Goal: Find specific page/section: Find specific page/section

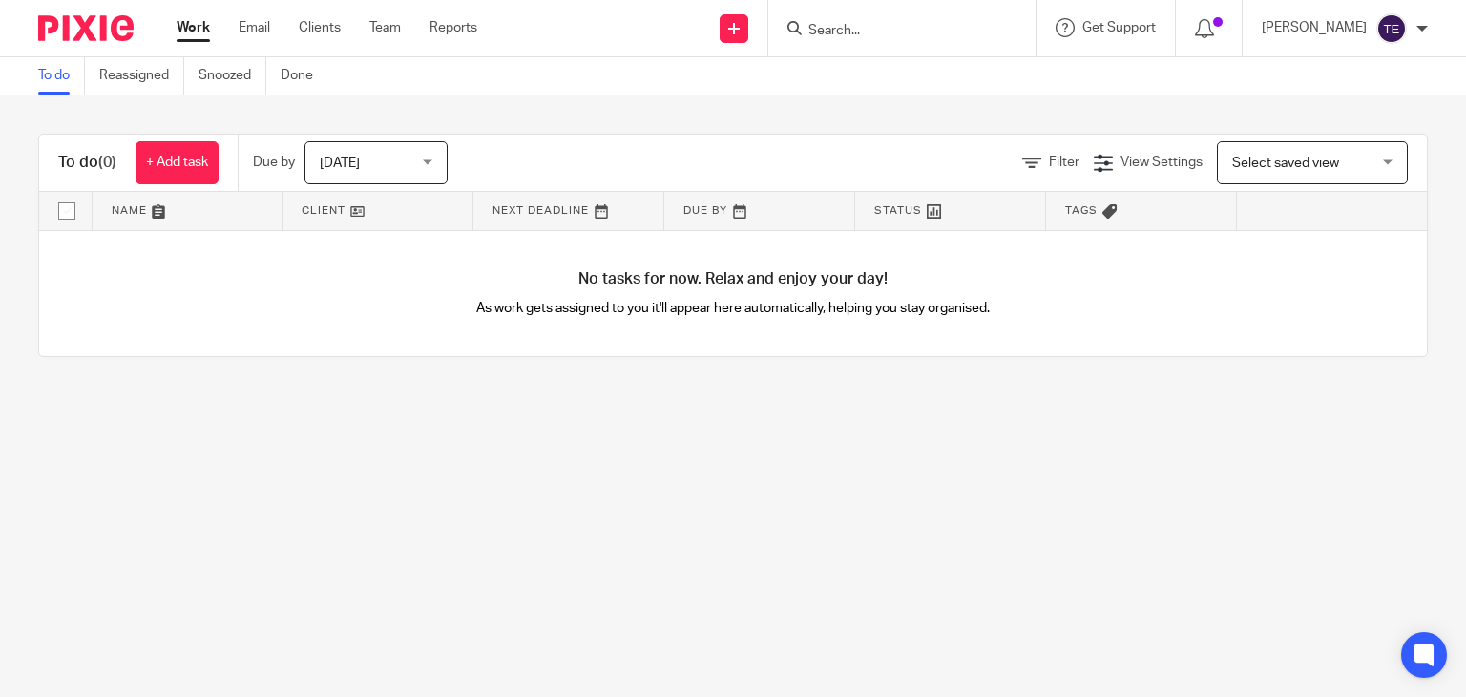
click at [899, 31] on input "Search" at bounding box center [892, 31] width 172 height 17
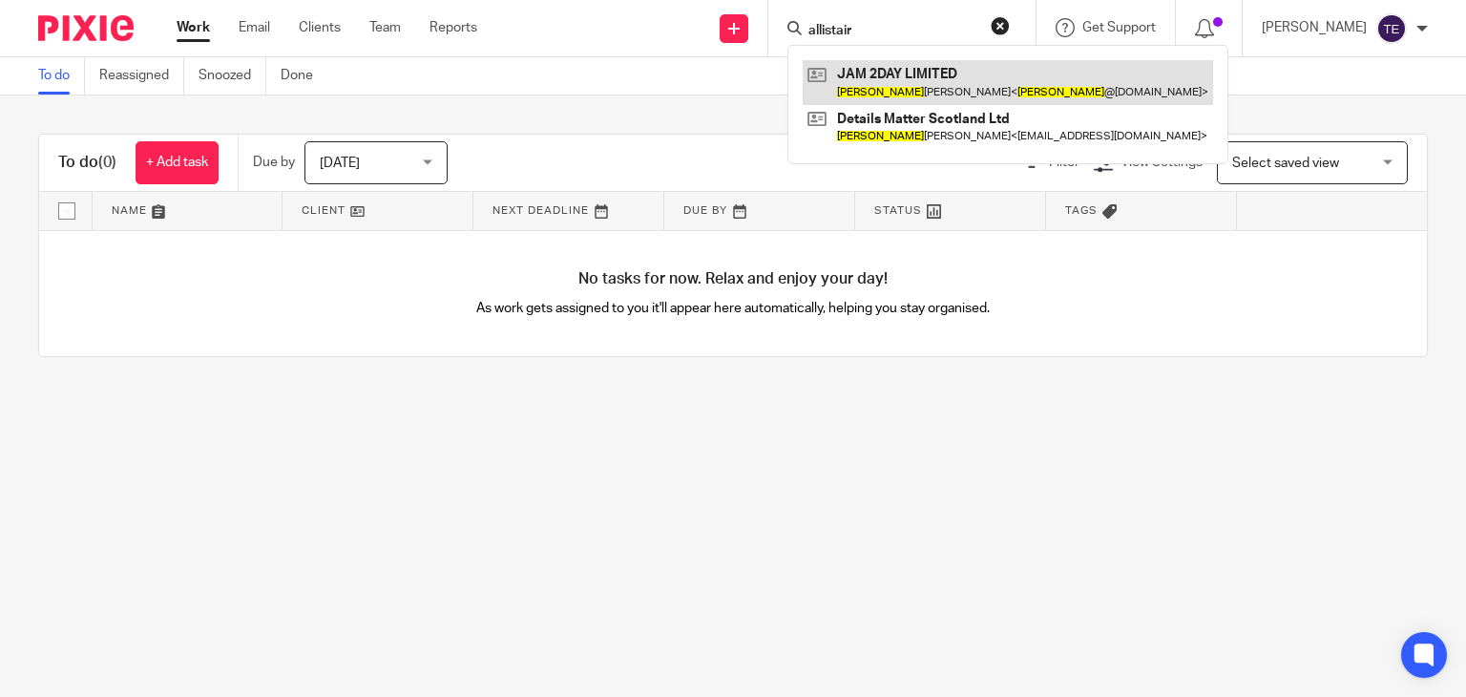
type input "allistair"
click at [918, 86] on link at bounding box center [1007, 82] width 410 height 44
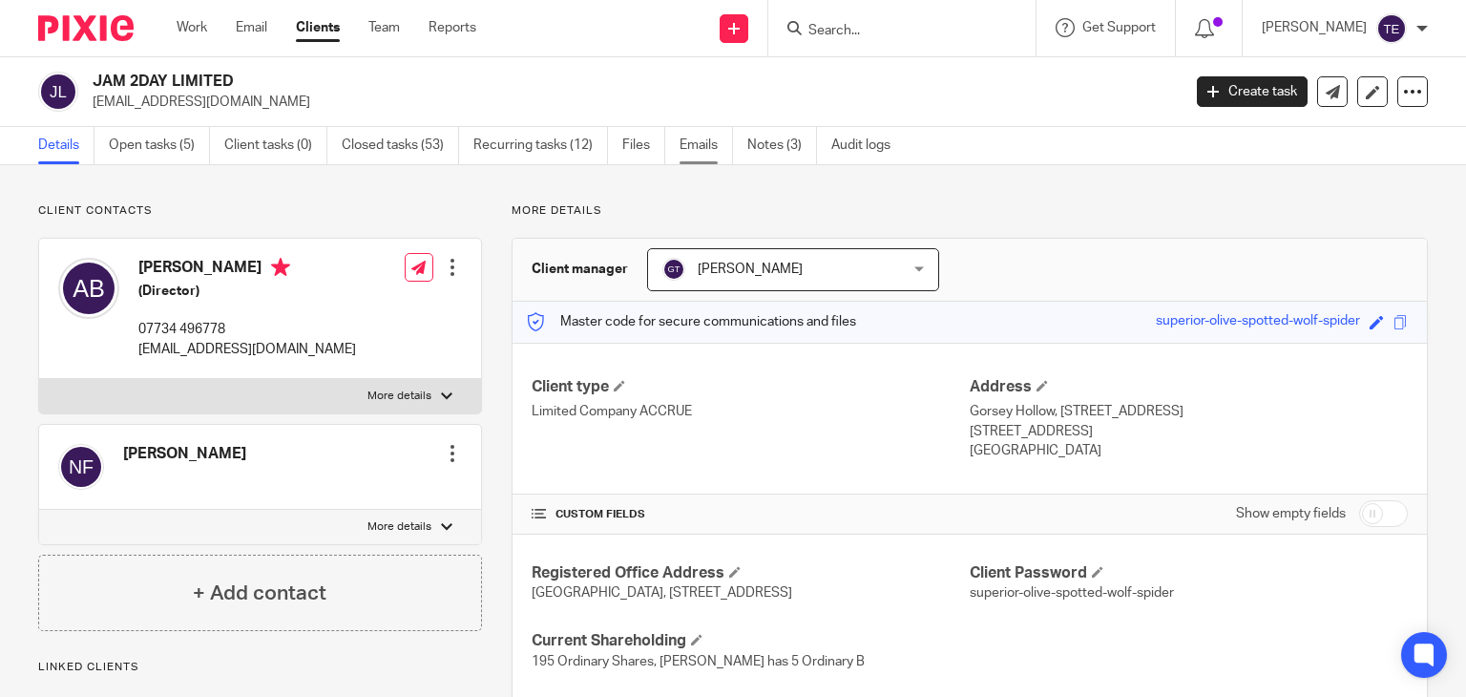
click at [711, 137] on link "Emails" at bounding box center [705, 145] width 53 height 37
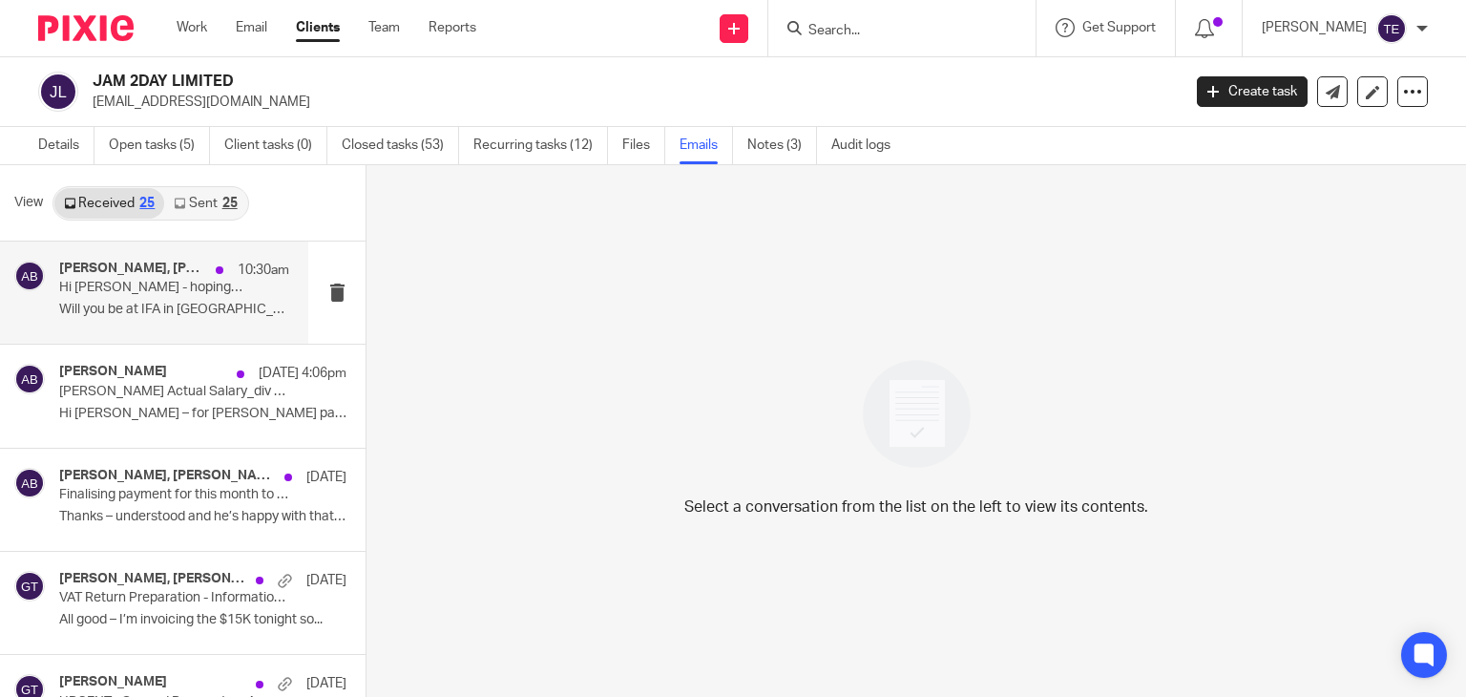
click at [177, 295] on p "Hi [PERSON_NAME] - hoping you do referral discounts - copying in a former colle…" at bounding box center [151, 288] width 184 height 16
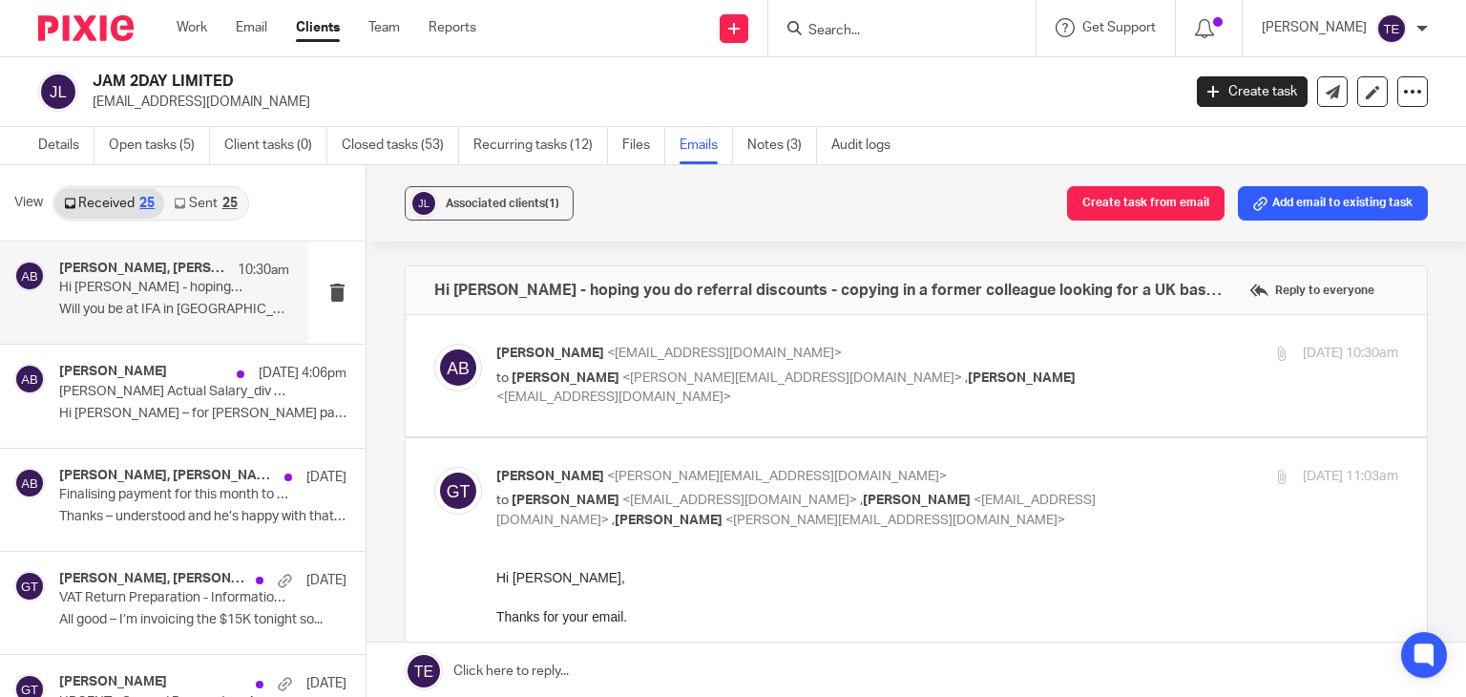
click at [607, 353] on span "<alistair@jam2day.com>" at bounding box center [724, 352] width 235 height 13
checkbox input "true"
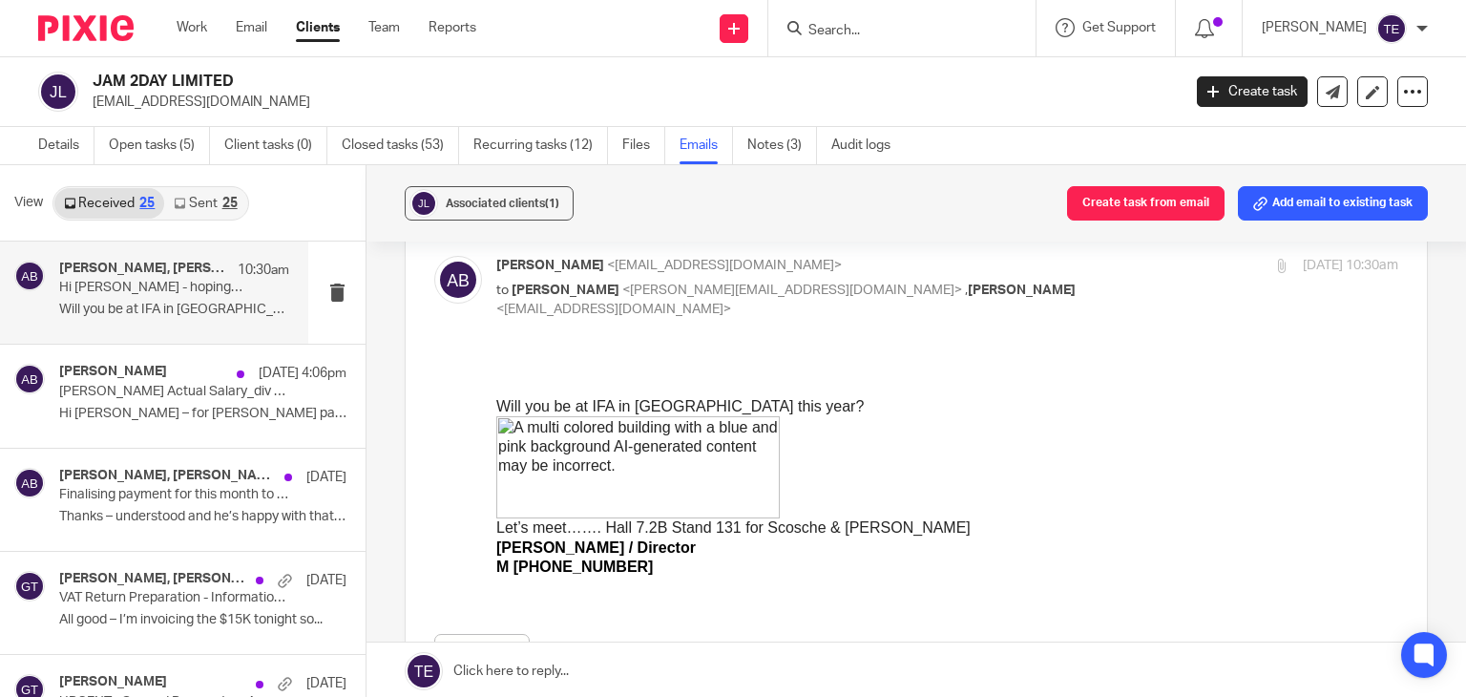
scroll to position [340, 0]
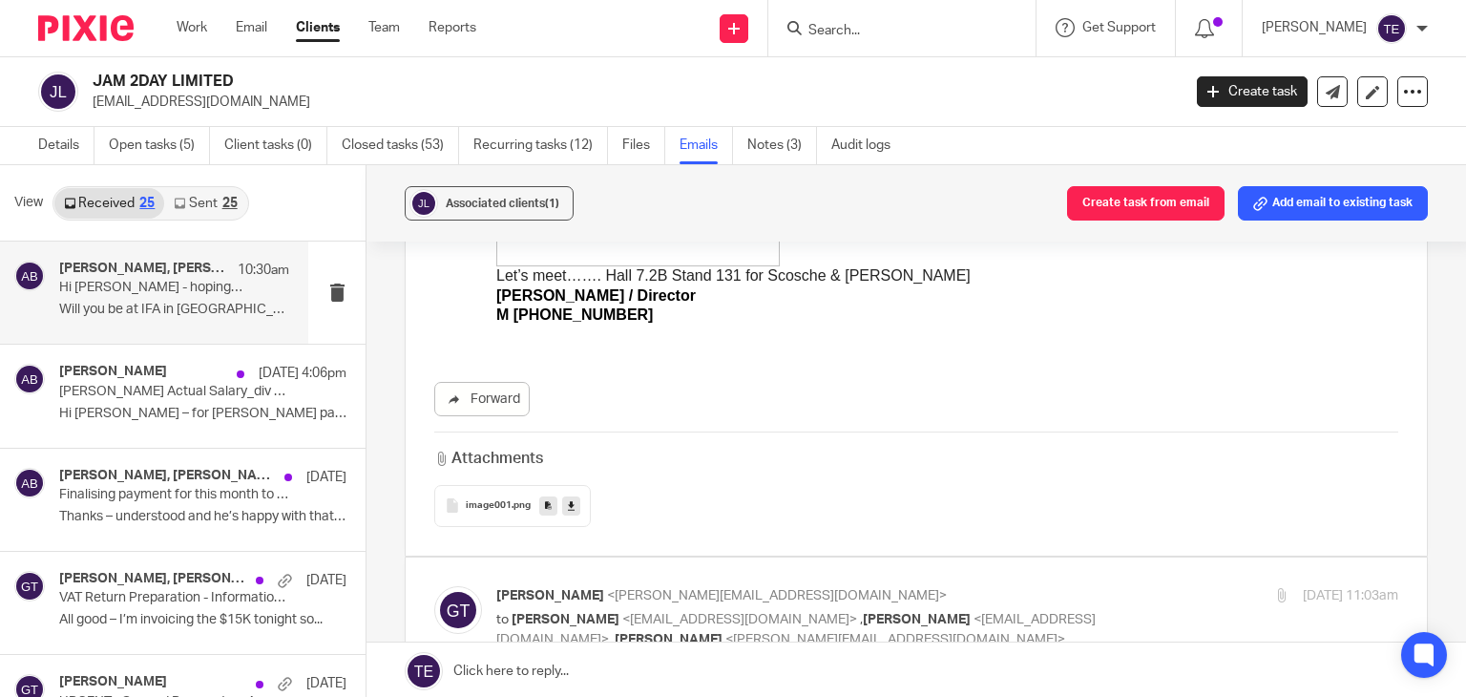
click at [222, 195] on link "Sent 25" at bounding box center [205, 203] width 82 height 31
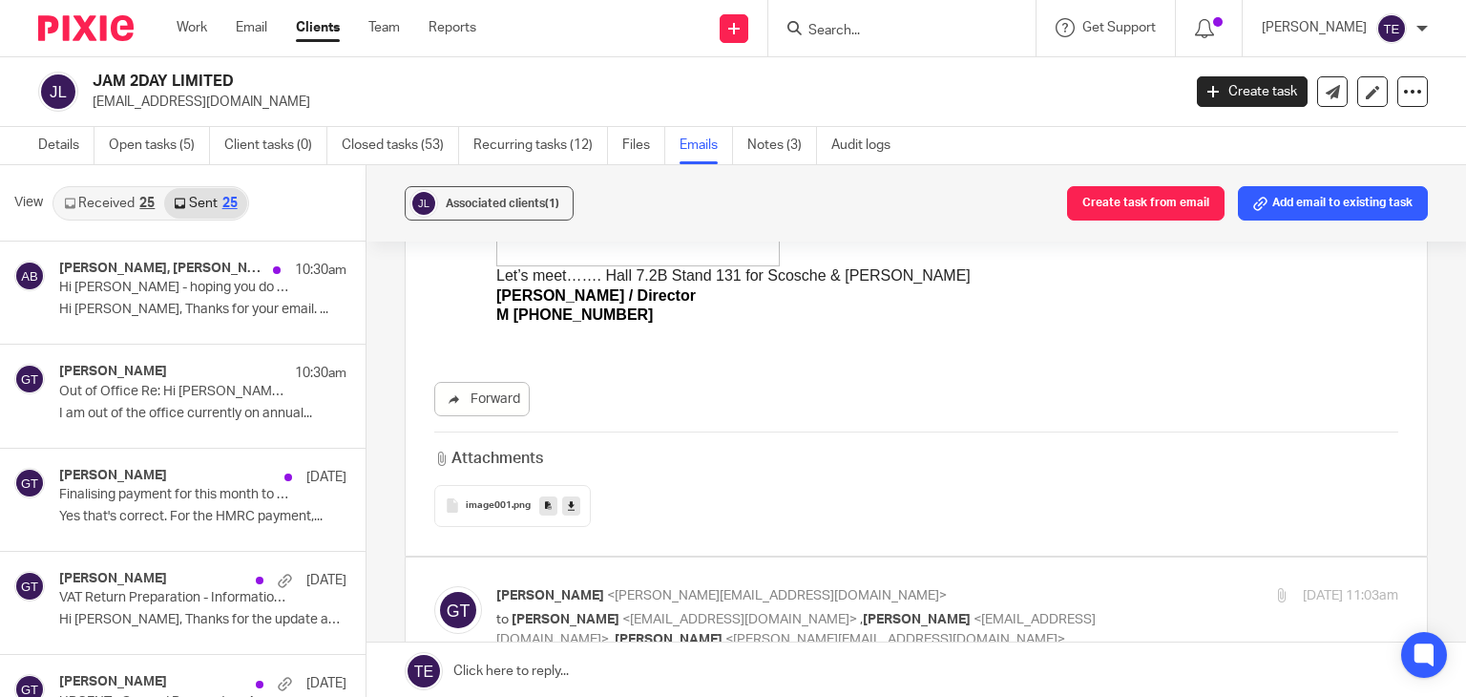
scroll to position [3, 0]
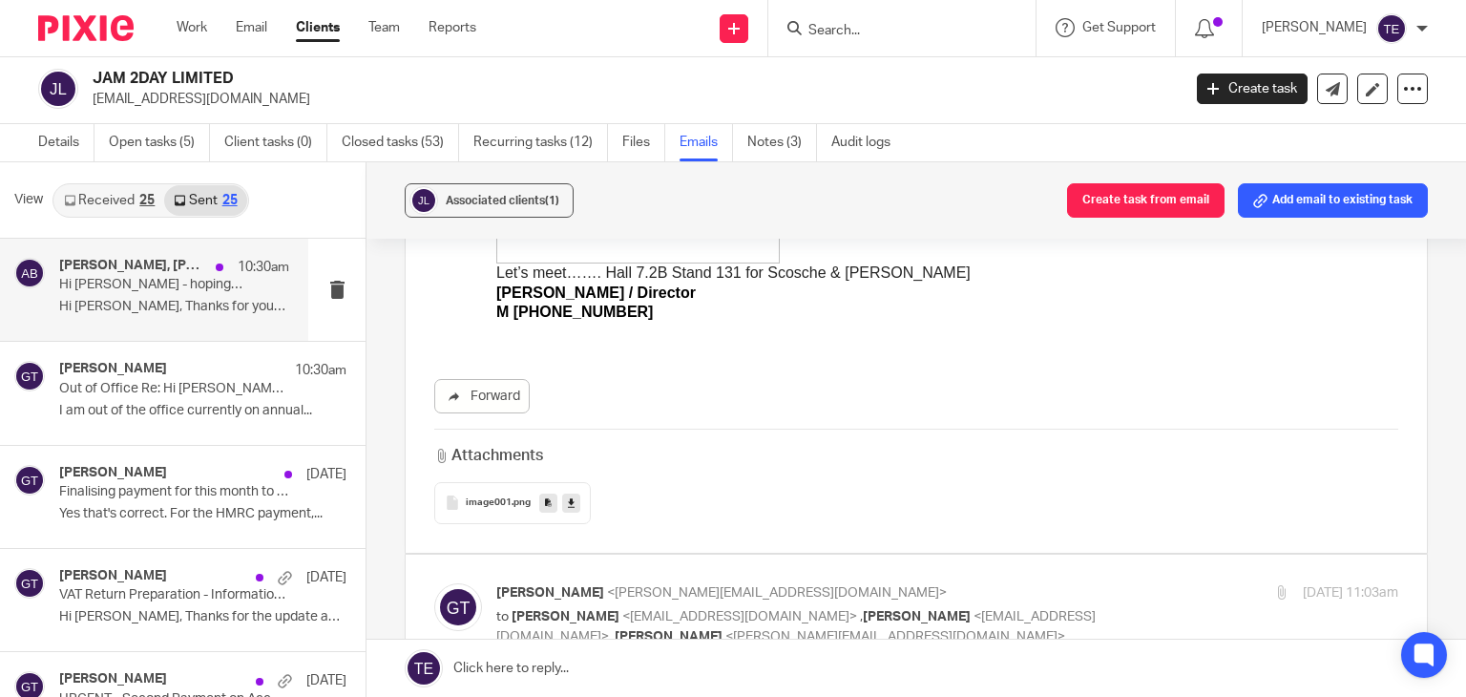
click at [118, 283] on p "Hi Greg - hoping you do referral discounts - copying in a former colleague look…" at bounding box center [151, 285] width 184 height 16
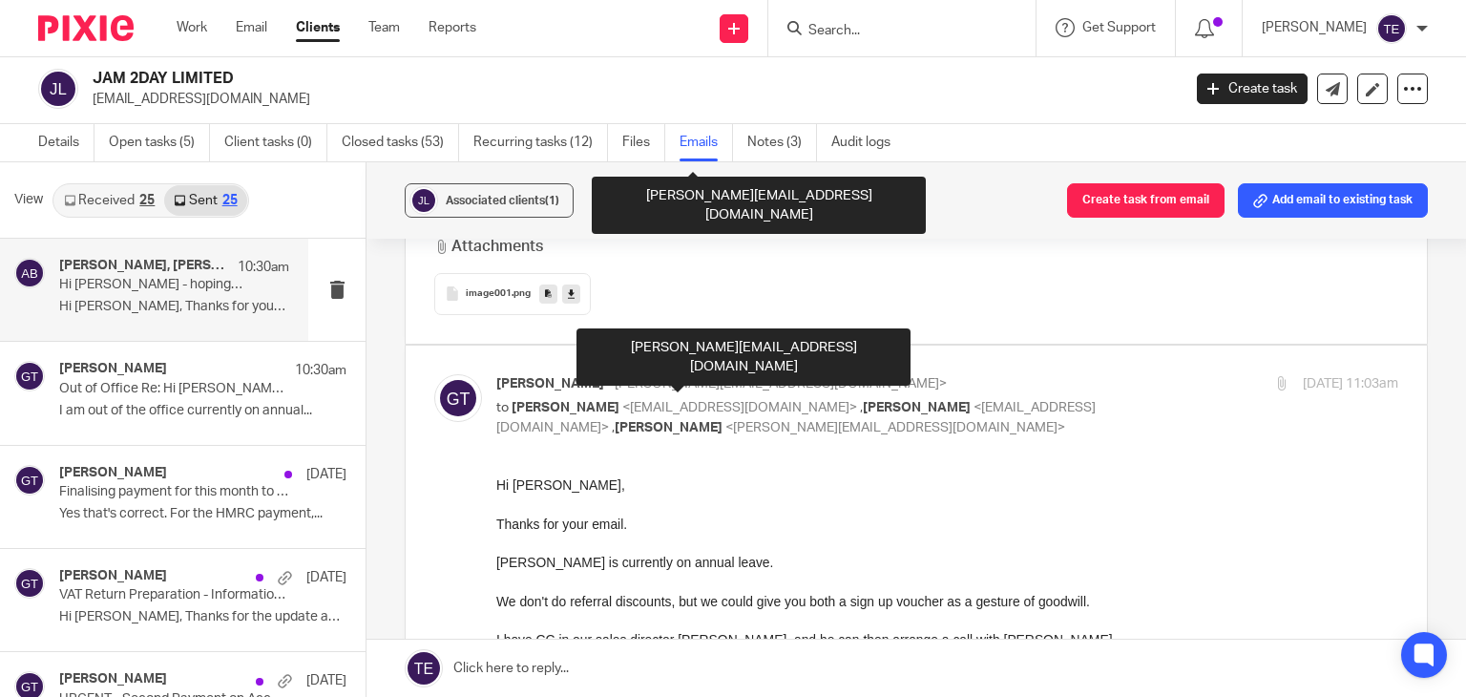
scroll to position [548, 0]
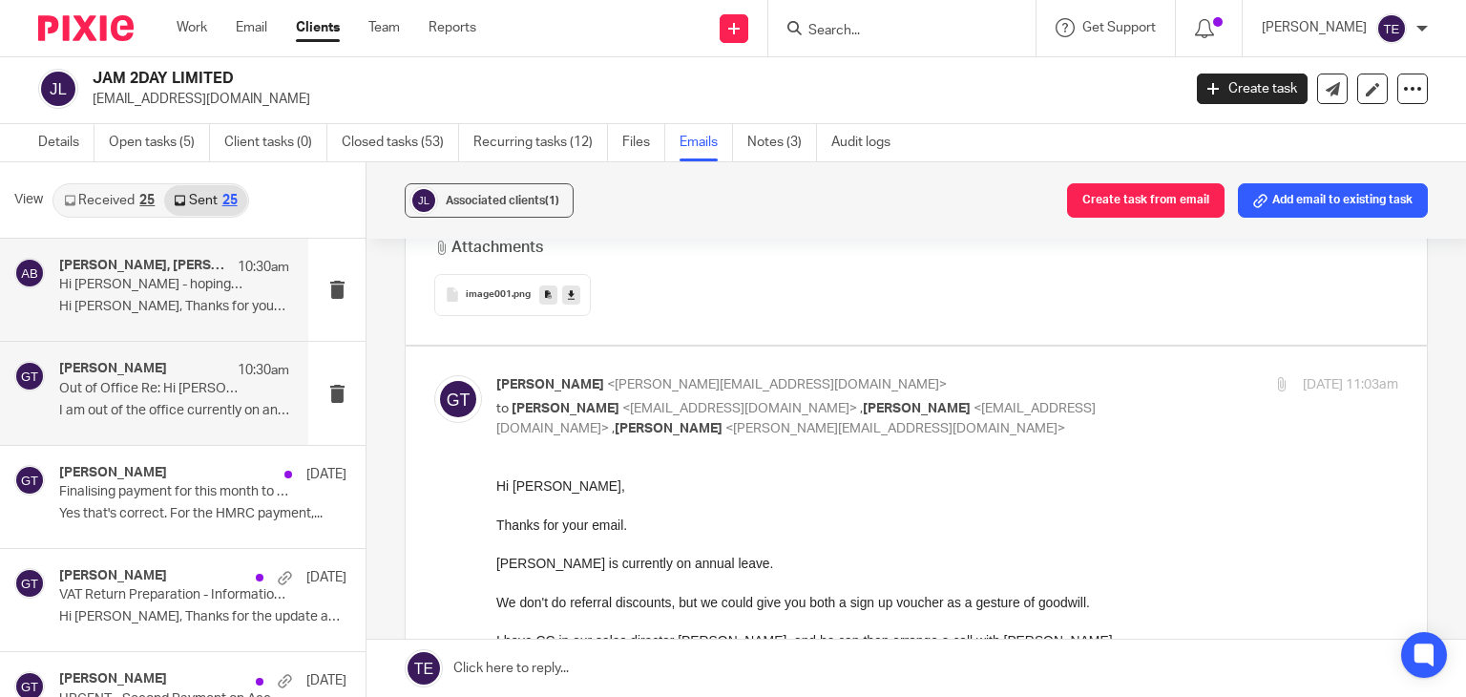
click at [171, 356] on div "Greg Timson 10:30am Out of Office Re: Hi Greg - hoping you do referral discount…" at bounding box center [154, 393] width 308 height 102
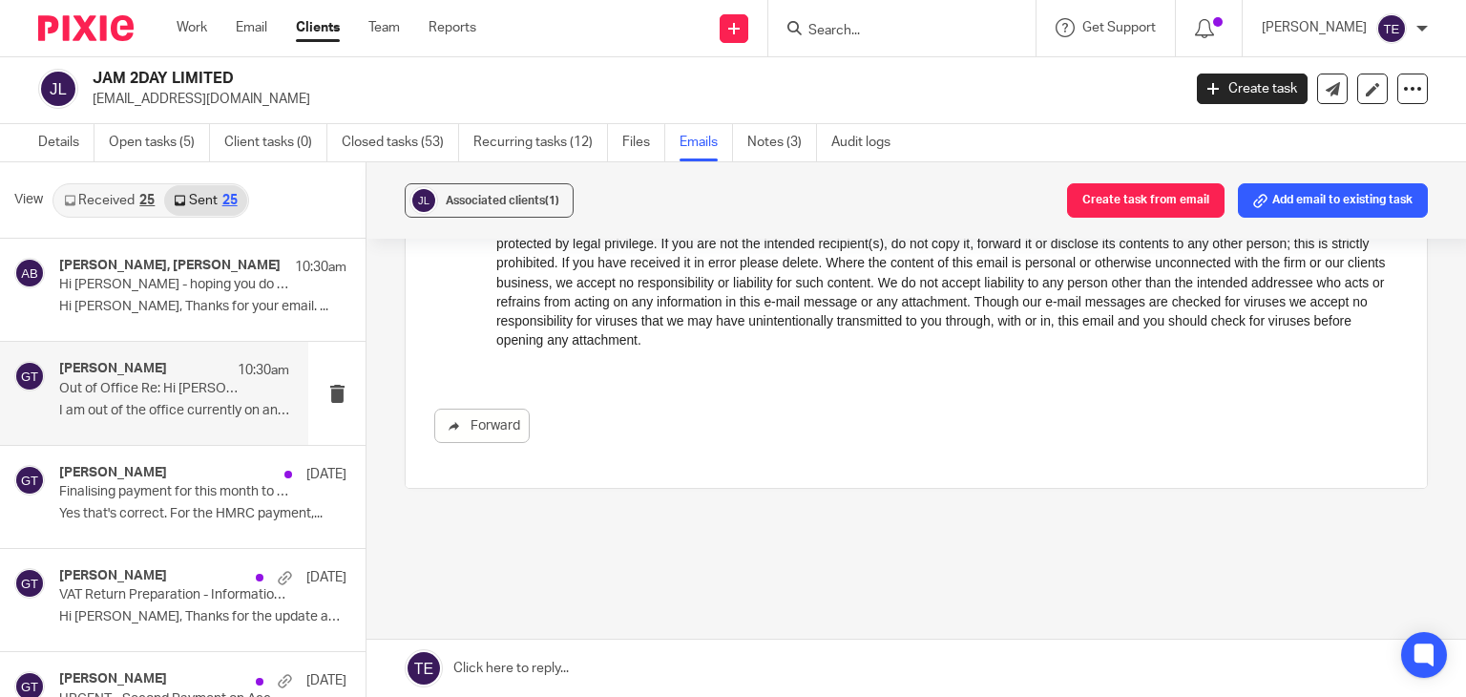
scroll to position [636, 0]
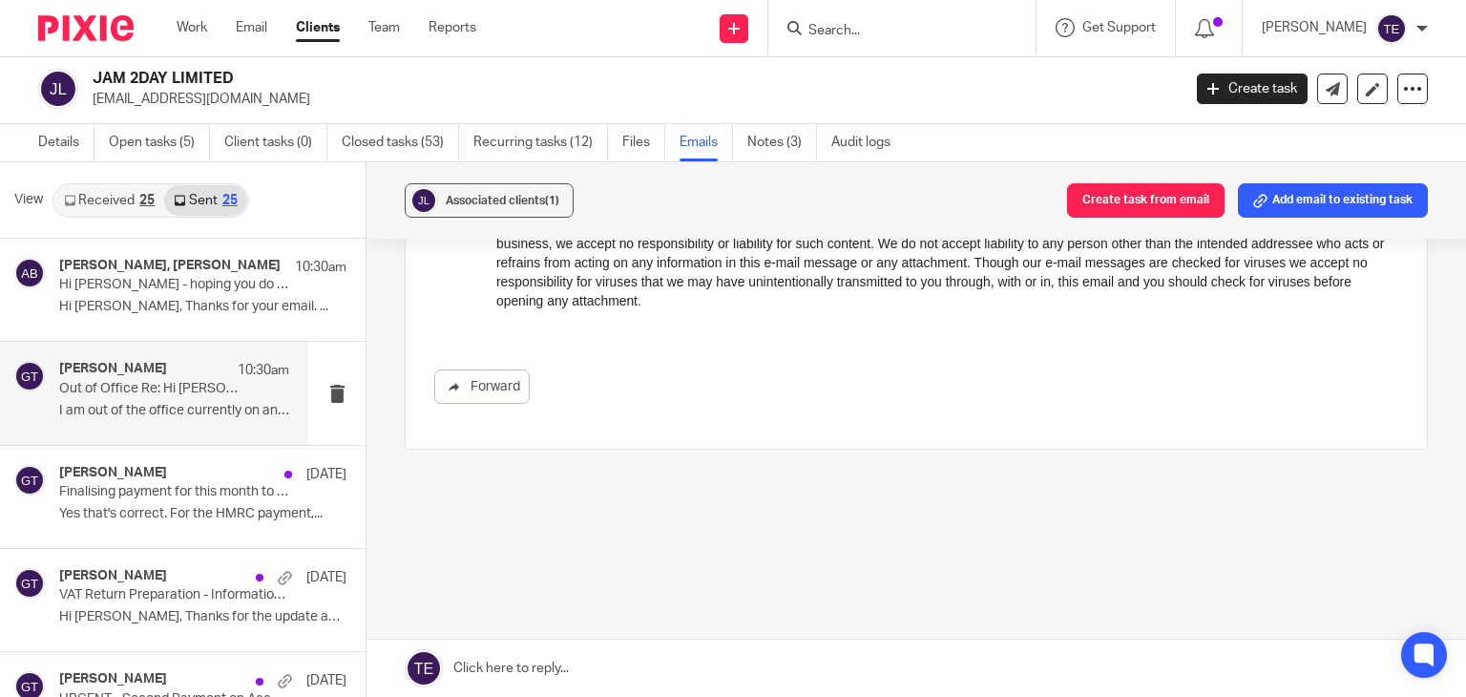
click at [942, 34] on input "Search" at bounding box center [892, 31] width 172 height 17
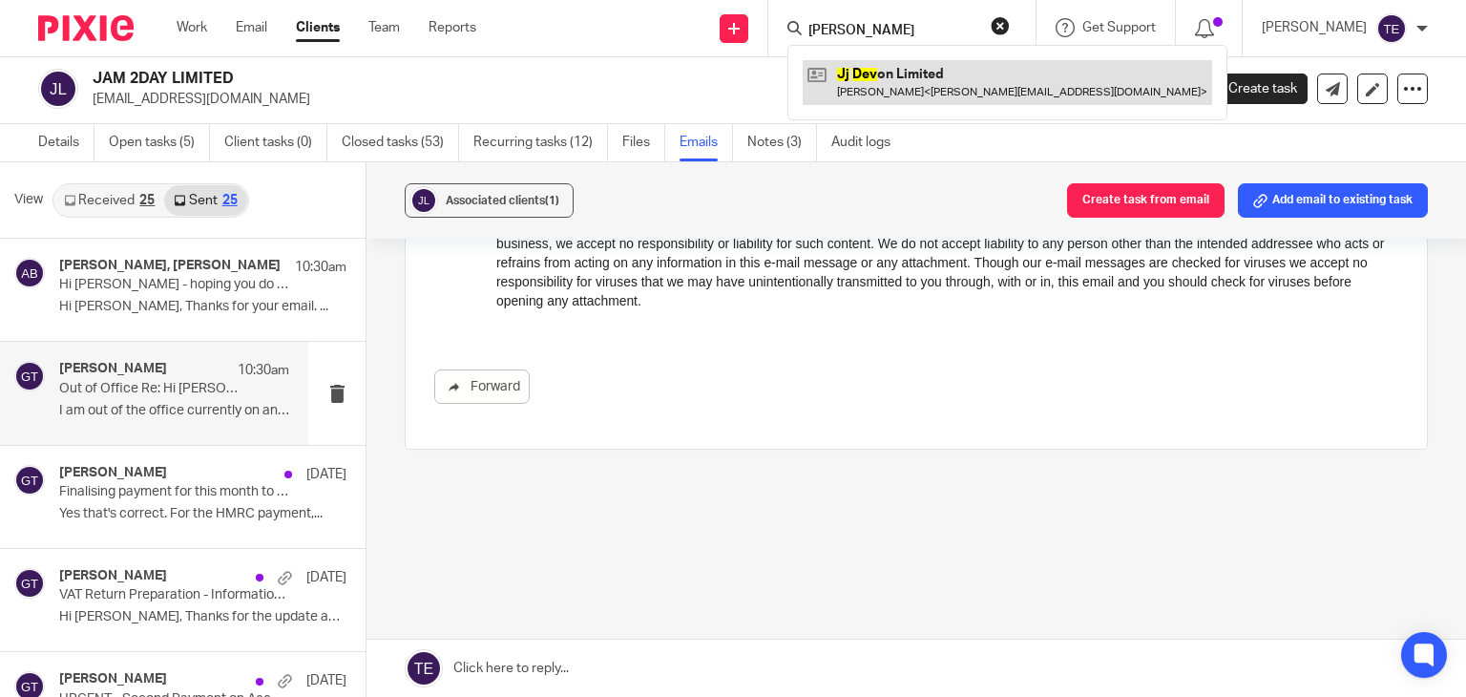
type input "jj dev"
click at [958, 92] on link at bounding box center [1006, 82] width 409 height 44
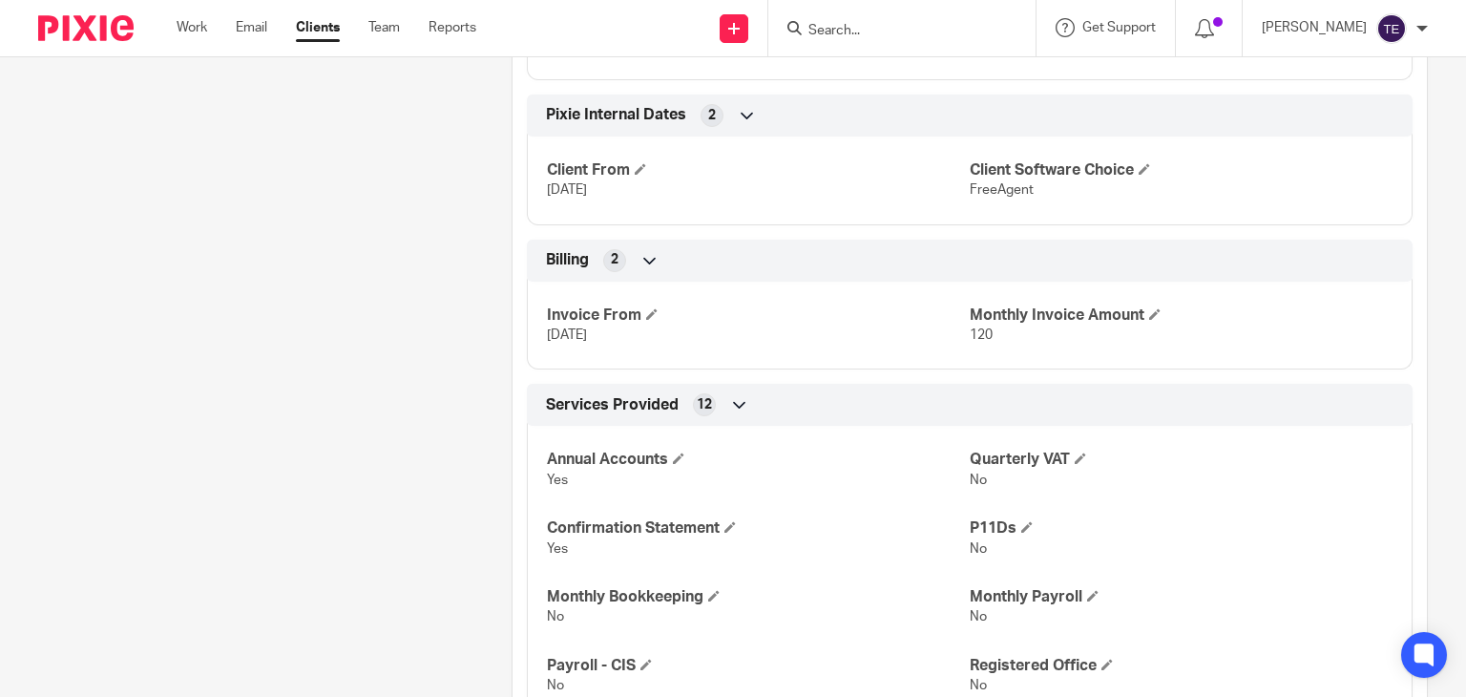
scroll to position [1554, 0]
